Goal: Information Seeking & Learning: Compare options

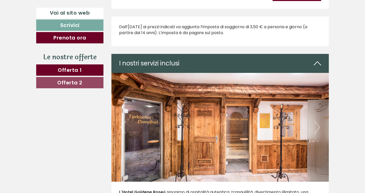
scroll to position [874, 0]
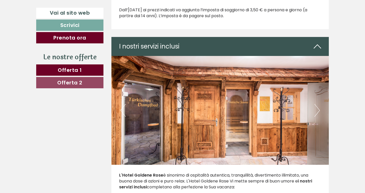
click at [167, 44] on div "I nostri servizi inclusi" at bounding box center [221, 46] width 218 height 19
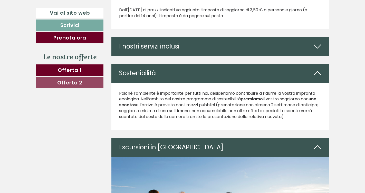
click at [184, 50] on div "I nostri servizi inclusi" at bounding box center [221, 46] width 218 height 19
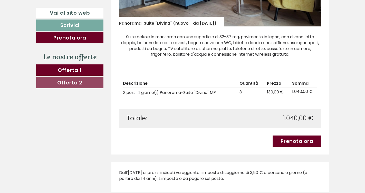
scroll to position [720, 0]
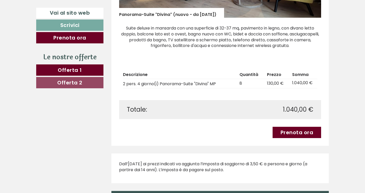
click at [75, 84] on span "Offerta 2" at bounding box center [69, 82] width 25 height 7
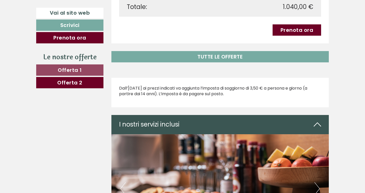
scroll to position [514, 0]
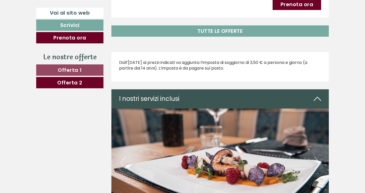
click at [76, 71] on span "Offerta 1" at bounding box center [70, 70] width 24 height 7
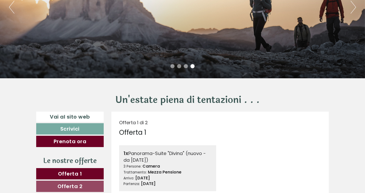
scroll to position [206, 0]
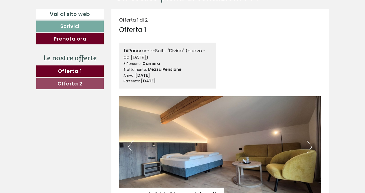
click at [69, 70] on span "Offerta 1" at bounding box center [70, 71] width 24 height 7
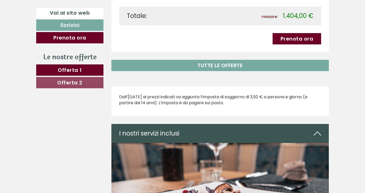
scroll to position [497, 0]
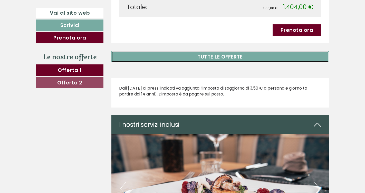
click at [220, 57] on link "TUTTE LE OFFERTE" at bounding box center [221, 56] width 218 height 11
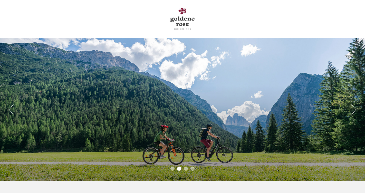
scroll to position [0, 0]
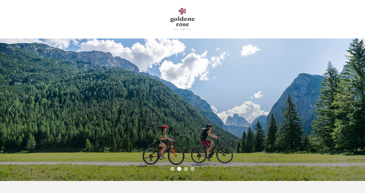
click at [181, 20] on div at bounding box center [183, 19] width 288 height 33
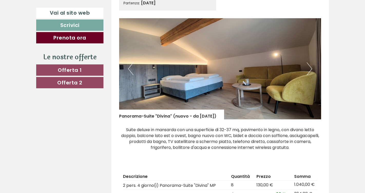
scroll to position [283, 0]
